Goal: Information Seeking & Learning: Find specific page/section

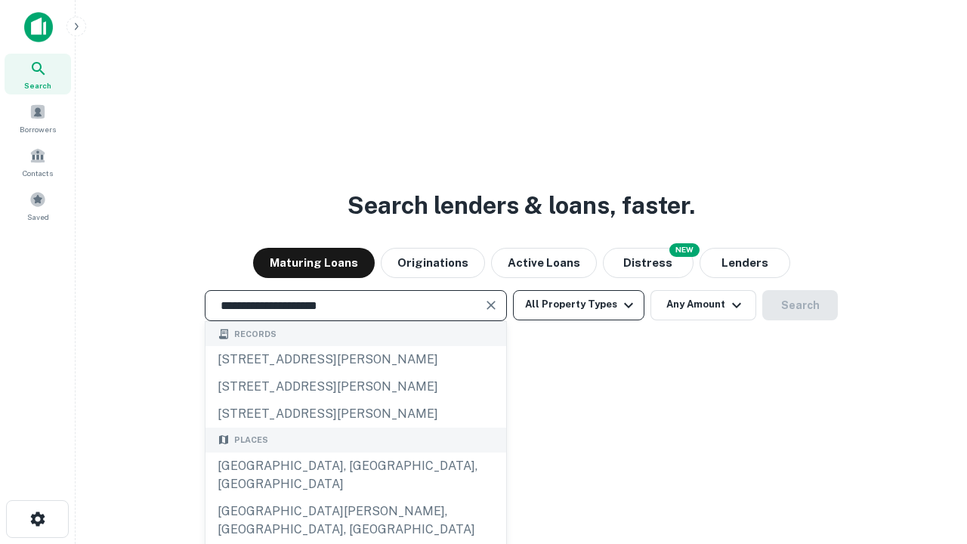
type input "**********"
click at [579, 304] on button "All Property Types" at bounding box center [578, 305] width 131 height 30
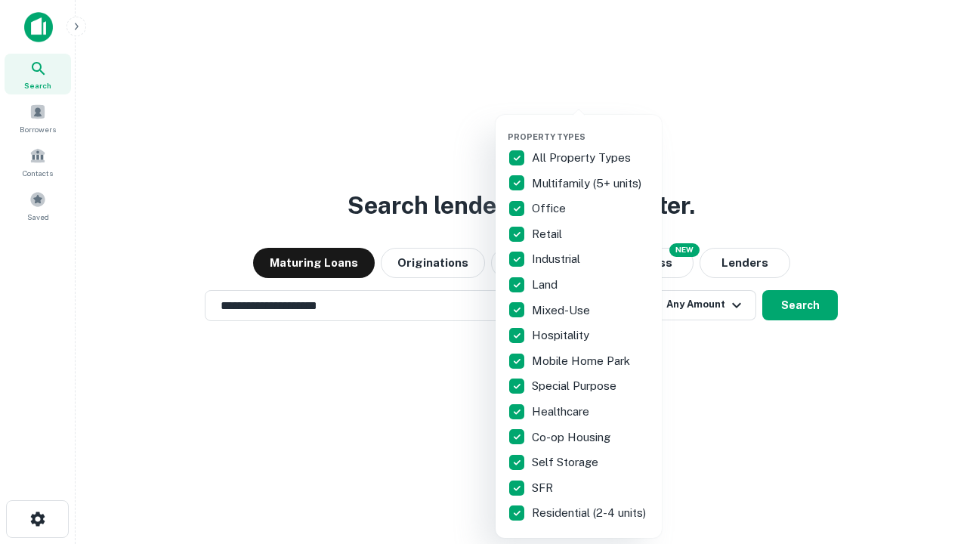
click at [591, 127] on button "button" at bounding box center [591, 127] width 166 height 1
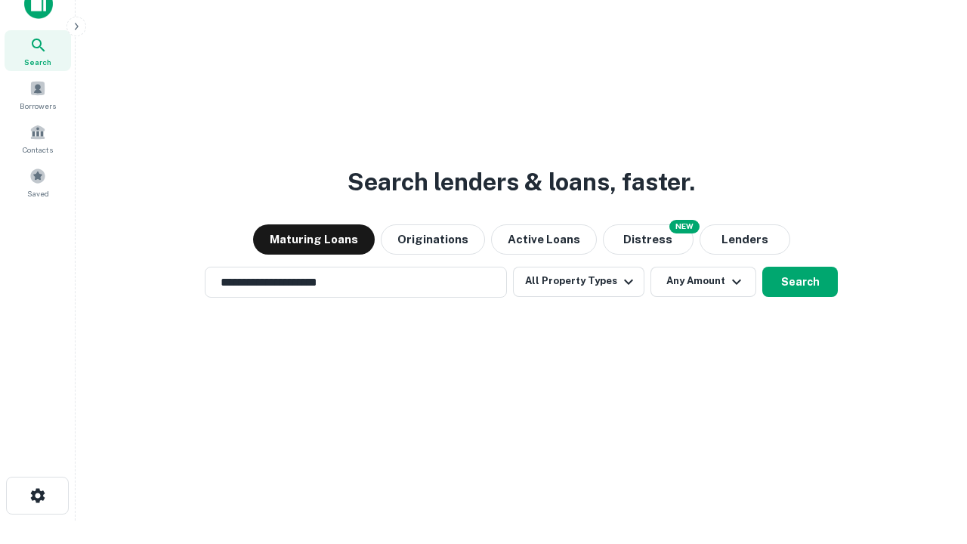
scroll to position [9, 182]
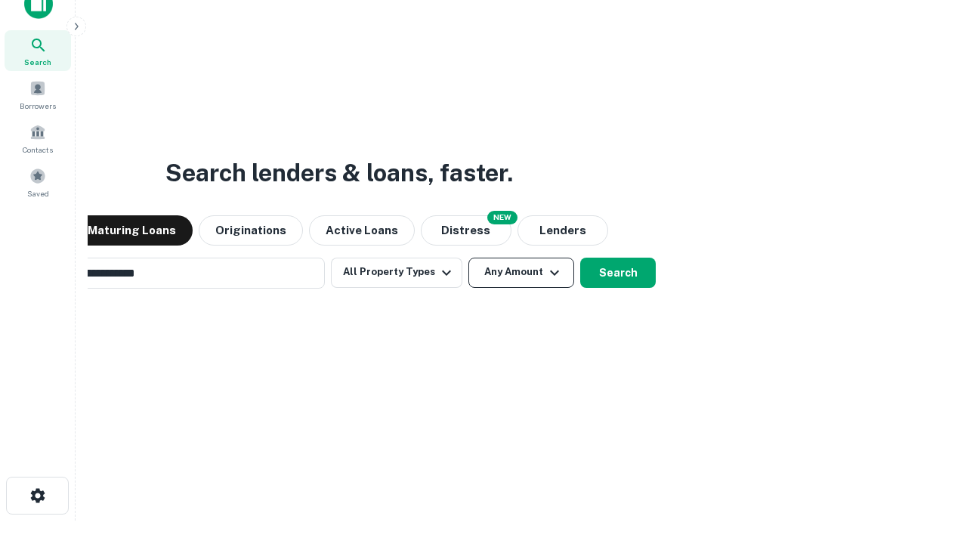
click at [468, 258] on button "Any Amount" at bounding box center [521, 273] width 106 height 30
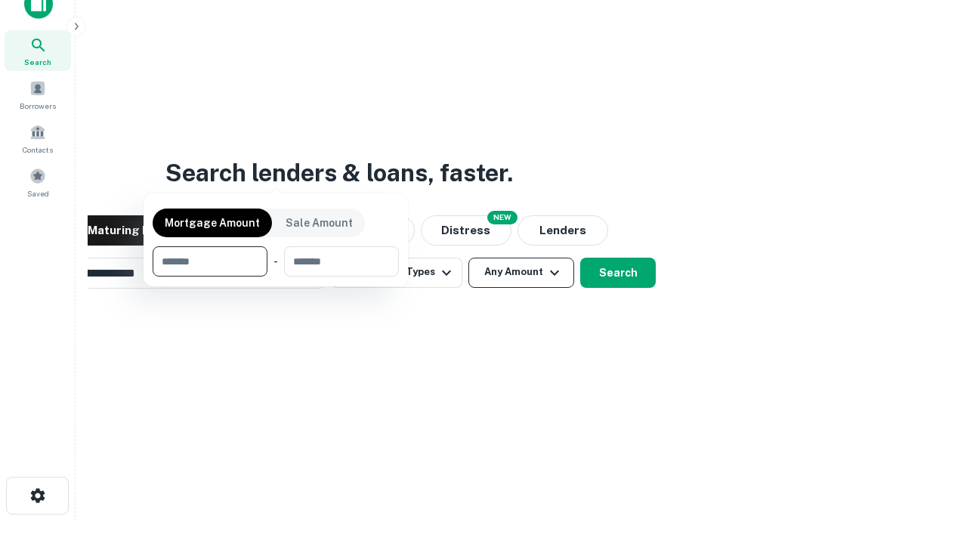
scroll to position [24, 0]
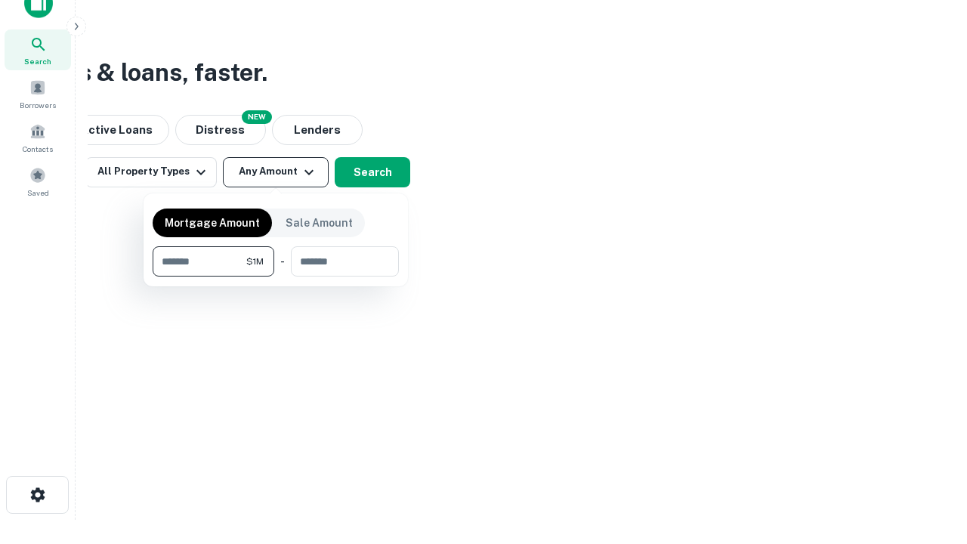
type input "*******"
click at [276, 276] on button "button" at bounding box center [276, 276] width 246 height 1
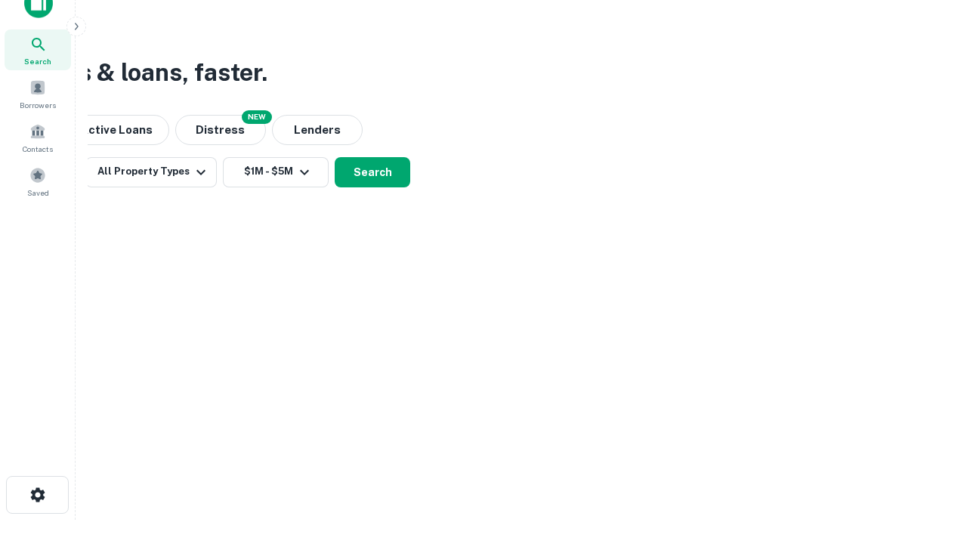
scroll to position [23, 0]
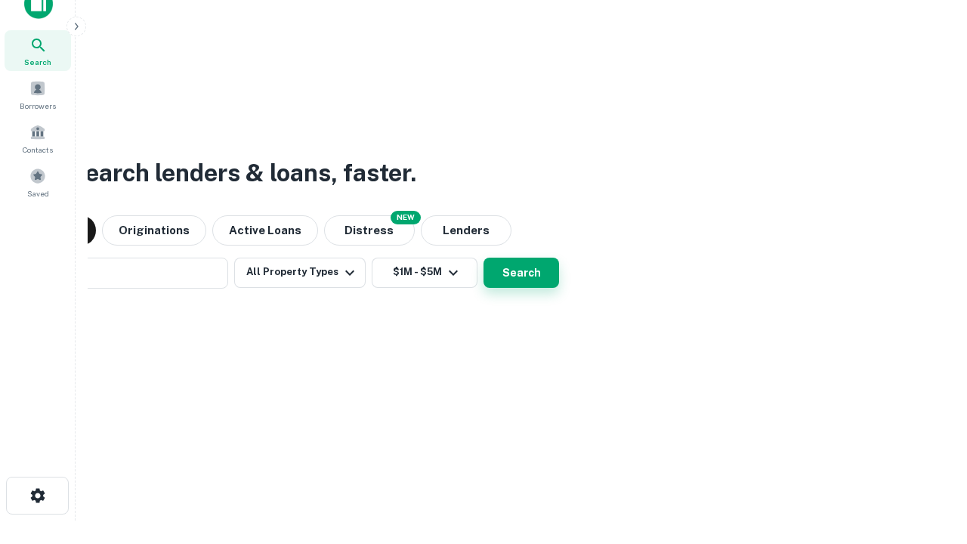
click at [483, 258] on button "Search" at bounding box center [521, 273] width 76 height 30
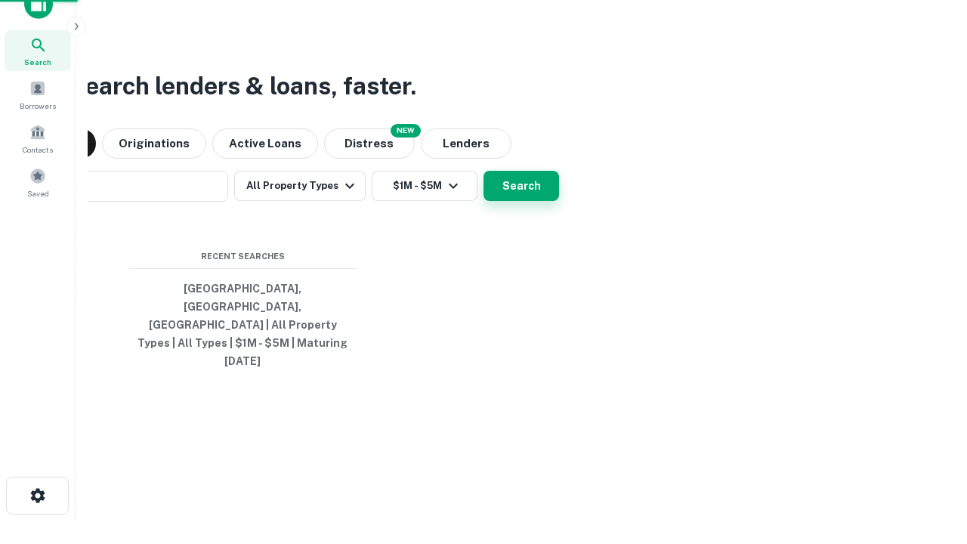
scroll to position [24, 0]
